Goal: Task Accomplishment & Management: Manage account settings

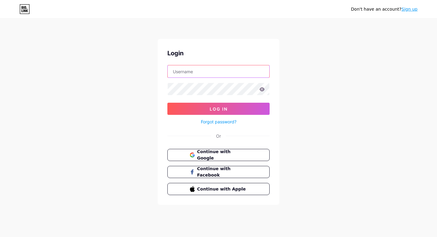
click at [226, 67] on input "text" at bounding box center [219, 71] width 102 height 12
type input "marylobo4@gmail.com"
click at [262, 89] on icon at bounding box center [262, 89] width 5 height 4
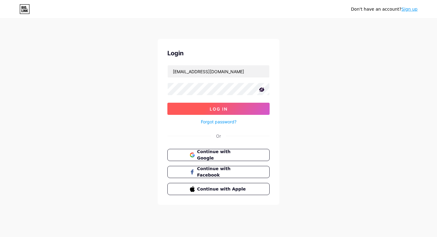
click at [209, 110] on button "Log In" at bounding box center [218, 109] width 102 height 12
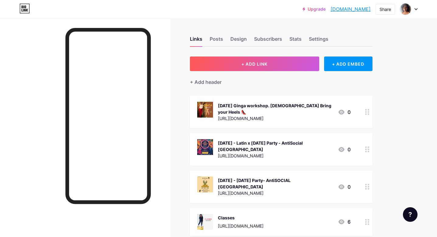
click at [372, 108] on div at bounding box center [367, 112] width 10 height 33
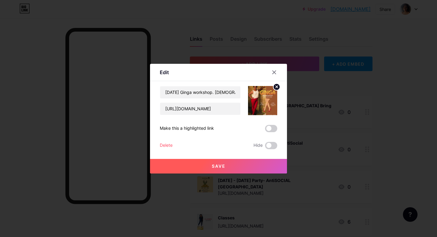
click at [169, 145] on div "Delete" at bounding box center [166, 145] width 13 height 7
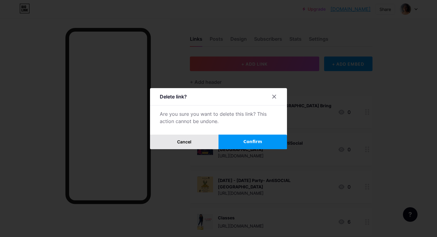
click at [195, 141] on button "Cancel" at bounding box center [184, 142] width 68 height 15
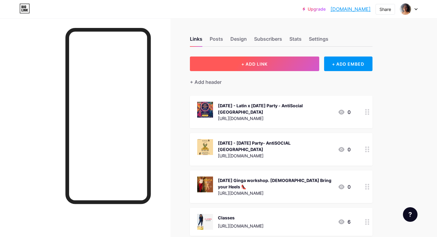
click at [241, 66] on span "+ ADD LINK" at bounding box center [254, 63] width 26 height 5
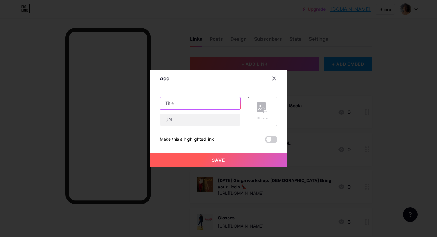
click at [193, 106] on input "text" at bounding box center [200, 103] width 80 height 12
drag, startPoint x: 207, startPoint y: 105, endPoint x: 152, endPoint y: 105, distance: 55.1
click at [152, 105] on div "Add Content YouTube Play YouTube video without leaving your page. ADD Vimeo Pla…" at bounding box center [218, 119] width 137 height 98
paste input "1st Nov - Holiday Inn Pool Party by Latin Twist"
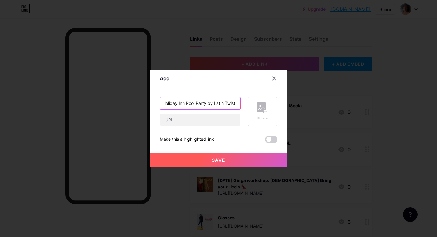
type input "Sat 1st Nov - Holiday Inn Pool Party by Latin Twist"
click at [254, 114] on div "Picture" at bounding box center [262, 111] width 29 height 29
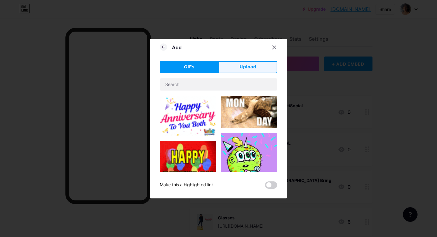
click at [237, 66] on button "Upload" at bounding box center [248, 67] width 59 height 12
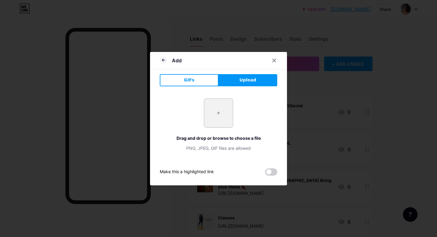
click at [220, 118] on input "file" at bounding box center [218, 113] width 29 height 29
click at [219, 111] on input "file" at bounding box center [218, 113] width 29 height 29
type input "C:\fakepath\Pool Party 1st Nov Post.jpg"
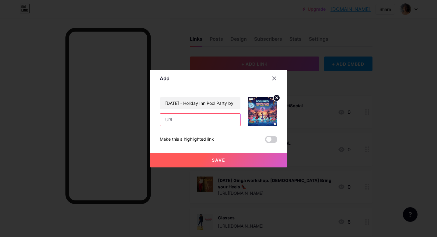
click at [214, 123] on input "text" at bounding box center [200, 120] width 80 height 12
paste input "[URL][DOMAIN_NAME]"
type input "[URL][DOMAIN_NAME]"
click at [214, 162] on span "Save" at bounding box center [219, 160] width 14 height 5
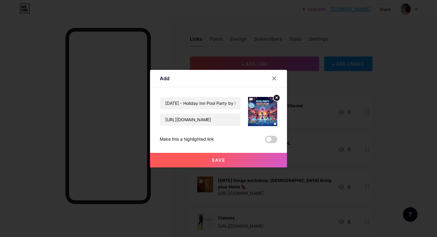
scroll to position [0, 0]
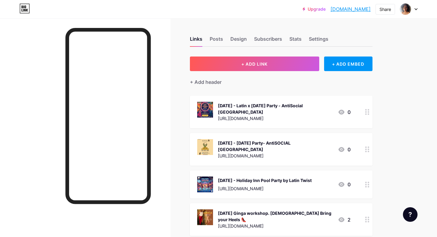
click at [244, 223] on div "https://latintwist.mojo.page/gingaworkshop" at bounding box center [275, 226] width 115 height 6
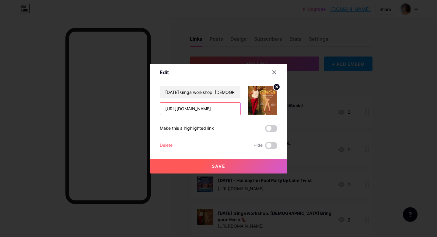
click at [192, 107] on input "https://latintwist.mojo.page/gingaworkshop" at bounding box center [200, 109] width 80 height 12
drag, startPoint x: 165, startPoint y: 108, endPoint x: 248, endPoint y: 109, distance: 82.5
click at [248, 110] on div "Sat 11 Oct Ginga workshop. Ladies Bring your Heels 👠 https://latintwist.mojo.pa…" at bounding box center [219, 100] width 118 height 29
paste input "kizomasemba"
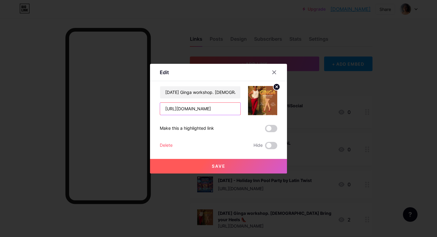
type input "[URL][DOMAIN_NAME]"
click at [275, 88] on circle at bounding box center [276, 87] width 7 height 7
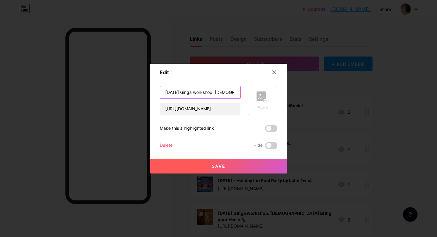
click at [212, 92] on input "Sat 11 Oct Ginga workshop. Ladies Bring your Heels 👠" at bounding box center [200, 92] width 80 height 12
drag, startPoint x: 186, startPoint y: 93, endPoint x: 168, endPoint y: 91, distance: 17.5
click at [168, 91] on input "Sat 11 Oct Ginga workshop. Ladies Bring your Heels 👠" at bounding box center [200, 92] width 80 height 12
type input "[DATE] Ginga workshop. [DEMOGRAPHIC_DATA] Bring your Heels 👠"
click at [213, 164] on span "Save" at bounding box center [219, 166] width 14 height 5
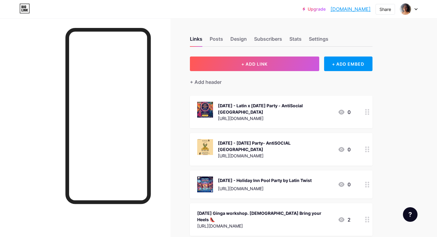
scroll to position [3, 0]
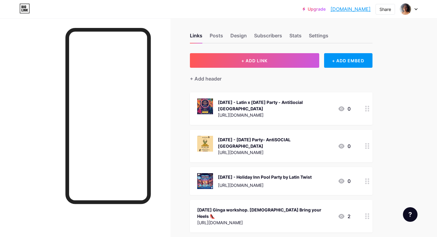
click at [339, 214] on icon at bounding box center [342, 216] width 6 height 5
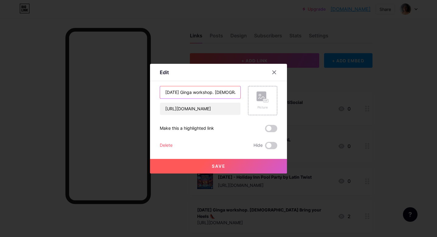
scroll to position [0, 40]
drag, startPoint x: 165, startPoint y: 90, endPoint x: 247, endPoint y: 91, distance: 82.5
click at [248, 91] on div "Sun 2 Nov Ginga workshop. Ladies Bring your Heels 👠 https://latintwist.mojo.pag…" at bounding box center [219, 100] width 118 height 29
drag, startPoint x: 164, startPoint y: 107, endPoint x: 259, endPoint y: 107, distance: 95.0
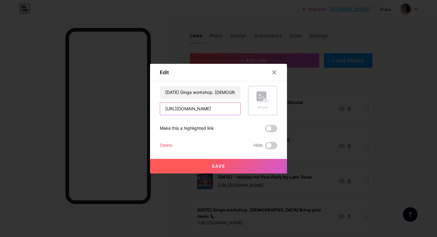
click at [259, 107] on div "Sun 2 Nov Ginga workshop. Ladies Bring your Heels 👠 https://latintwist.mojo.pag…" at bounding box center [219, 100] width 118 height 29
click at [275, 72] on icon at bounding box center [274, 72] width 3 height 3
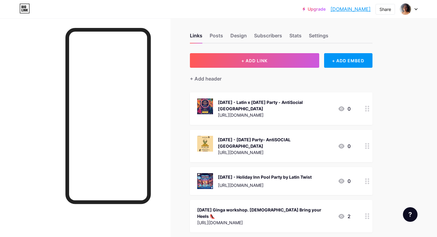
click at [366, 214] on icon at bounding box center [367, 217] width 4 height 6
click at [164, 144] on div "Delete" at bounding box center [166, 145] width 13 height 7
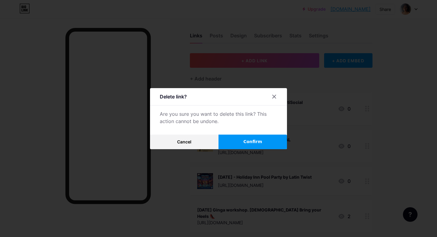
click at [265, 140] on button "Confirm" at bounding box center [253, 142] width 68 height 15
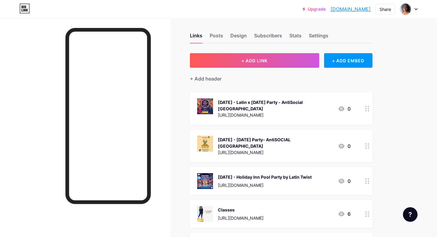
click at [260, 62] on span "+ ADD LINK" at bounding box center [254, 60] width 26 height 5
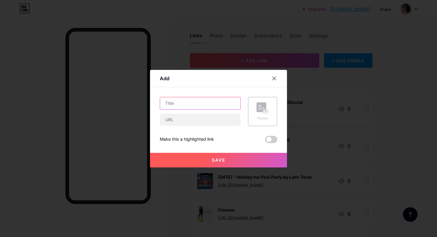
click at [202, 104] on input "text" at bounding box center [200, 103] width 80 height 12
click at [188, 106] on input "text" at bounding box center [200, 103] width 80 height 12
paste input "[DATE] Ginga workshop. [DEMOGRAPHIC_DATA] Bring your Heels 👠"
type input "[DATE] Ginga workshop. [DEMOGRAPHIC_DATA] Bring your Heels 👠"
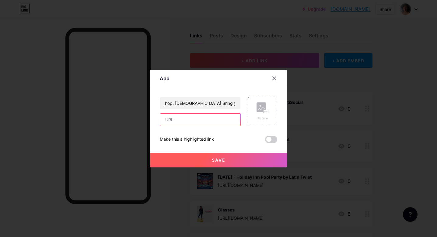
scroll to position [0, 0]
click at [189, 119] on input "text" at bounding box center [200, 120] width 80 height 12
type input "[URL][DOMAIN_NAME]"
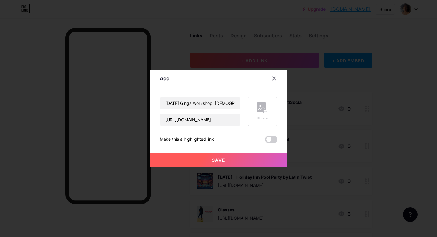
click at [256, 111] on div "Picture" at bounding box center [262, 111] width 29 height 29
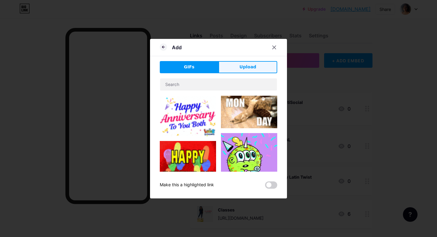
click at [233, 67] on button "Upload" at bounding box center [248, 67] width 59 height 12
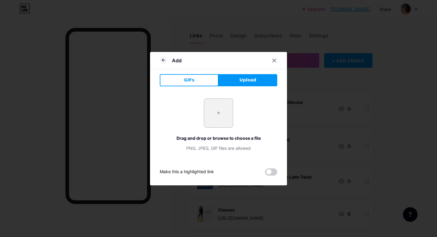
click at [226, 118] on input "file" at bounding box center [218, 113] width 29 height 29
type input "C:\fakepath\Ginga Workshop Post.png"
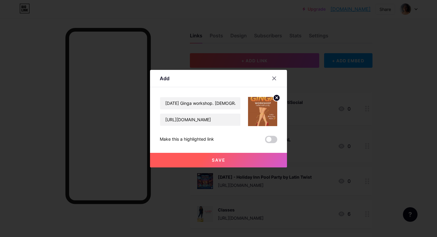
click at [231, 159] on button "Save" at bounding box center [218, 160] width 137 height 15
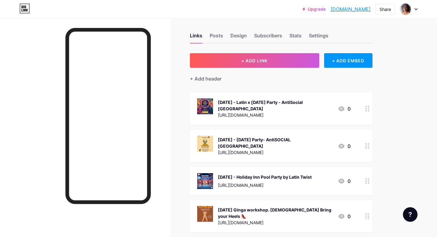
click at [330, 206] on div "Sun 2 Nov Ginga workshop. Ladies Bring your Heels 👠 https://latintwist.mojo.pag…" at bounding box center [275, 216] width 115 height 20
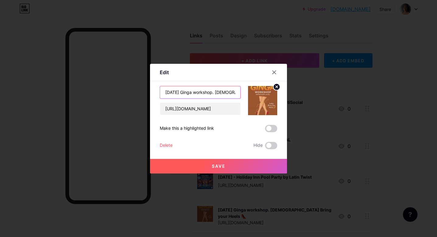
click at [177, 90] on input "[DATE] Ginga workshop. [DEMOGRAPHIC_DATA] Bring your Heels 👠" at bounding box center [200, 92] width 80 height 12
type input "Sun 2nd Nov Ginga workshop. Ladies Bring your Heels 👠"
click at [216, 167] on span "Save" at bounding box center [219, 166] width 14 height 5
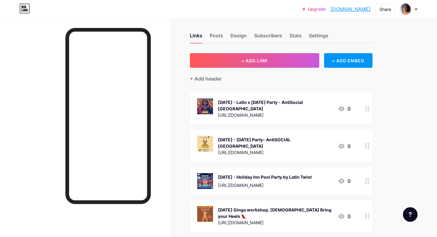
click at [308, 174] on div "Sat 1st Nov - Holiday Inn Pool Party by Latin Twist" at bounding box center [265, 177] width 94 height 6
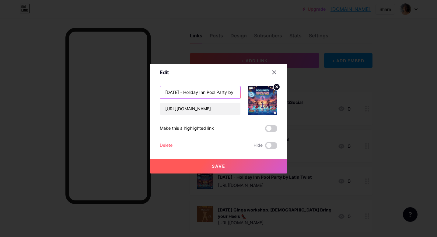
click at [177, 91] on input "Sat 1st Nov - Holiday Inn Pool Party by Latin Twist" at bounding box center [200, 92] width 80 height 12
type input "Sat 1 Nov - Holiday Inn Pool Party by Latin Twist"
click at [214, 168] on span "Save" at bounding box center [219, 166] width 14 height 5
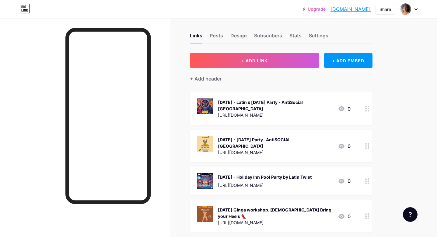
click at [286, 207] on div "Sun 2nd Nov Ginga workshop. Ladies Bring your Heels 👠" at bounding box center [275, 213] width 115 height 13
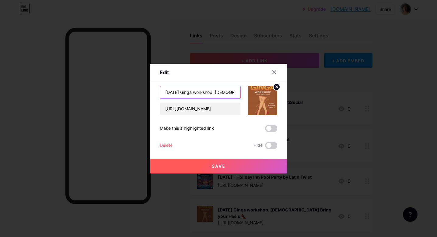
click at [181, 91] on input "Sun 2nd Nov Ginga workshop. Ladies Bring your Heels 👠" at bounding box center [200, 92] width 80 height 12
type input "[DATE] Ginga workshop. [DEMOGRAPHIC_DATA] Bring your Heels 👠"
click at [207, 162] on button "Save" at bounding box center [218, 166] width 137 height 15
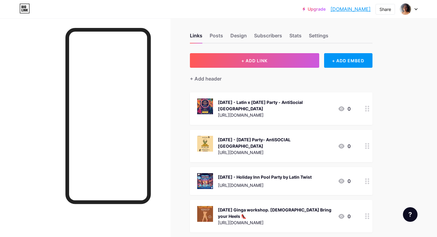
click at [306, 174] on div "Sat 1 Nov - Holiday Inn Pool Party by Latin Twist" at bounding box center [265, 177] width 94 height 6
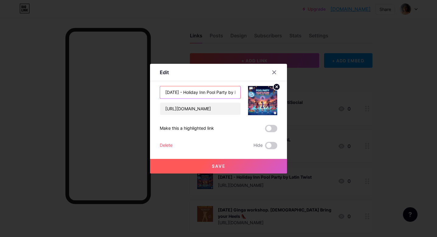
click at [209, 97] on input "Sat 1 Nov - Holiday Inn Pool Party by Latin Twist" at bounding box center [200, 92] width 80 height 12
drag, startPoint x: 189, startPoint y: 92, endPoint x: 212, endPoint y: 91, distance: 22.8
click at [212, 91] on input "Sat 1 Nov - Holiday Inn Pool Party by Latin Twist" at bounding box center [200, 92] width 80 height 12
drag, startPoint x: 221, startPoint y: 92, endPoint x: 241, endPoint y: 92, distance: 20.4
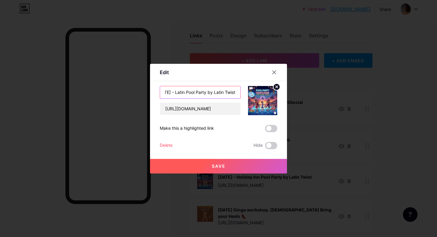
click at [241, 93] on div "Sat 1 Nov - Latin Pool Party by Latin Twist https://latintwist.mojo.page/latinp…" at bounding box center [219, 100] width 118 height 29
click at [241, 92] on div at bounding box center [259, 100] width 37 height 29
click at [219, 96] on input "Sat 1 Nov - Latin Pool Party by Latin Twist" at bounding box center [200, 92] width 80 height 12
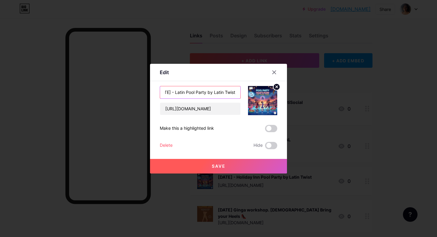
drag, startPoint x: 222, startPoint y: 92, endPoint x: 258, endPoint y: 92, distance: 35.3
click at [258, 92] on div "Sat 1 Nov - Latin Pool Party by Latin Twist https://latintwist.mojo.page/latinp…" at bounding box center [219, 100] width 118 height 29
paste input "Holiday Inn"
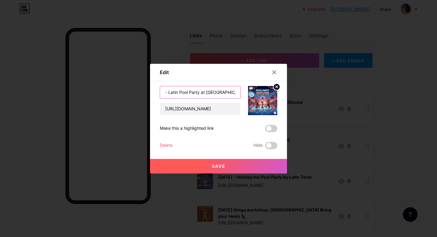
type input "[DATE] - Latin Pool Party at [GEOGRAPHIC_DATA]"
click at [238, 165] on button "Save" at bounding box center [218, 166] width 137 height 15
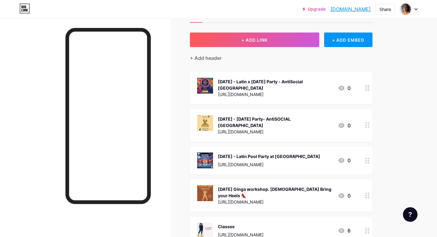
scroll to position [51, 0]
